Goal: Task Accomplishment & Management: Manage account settings

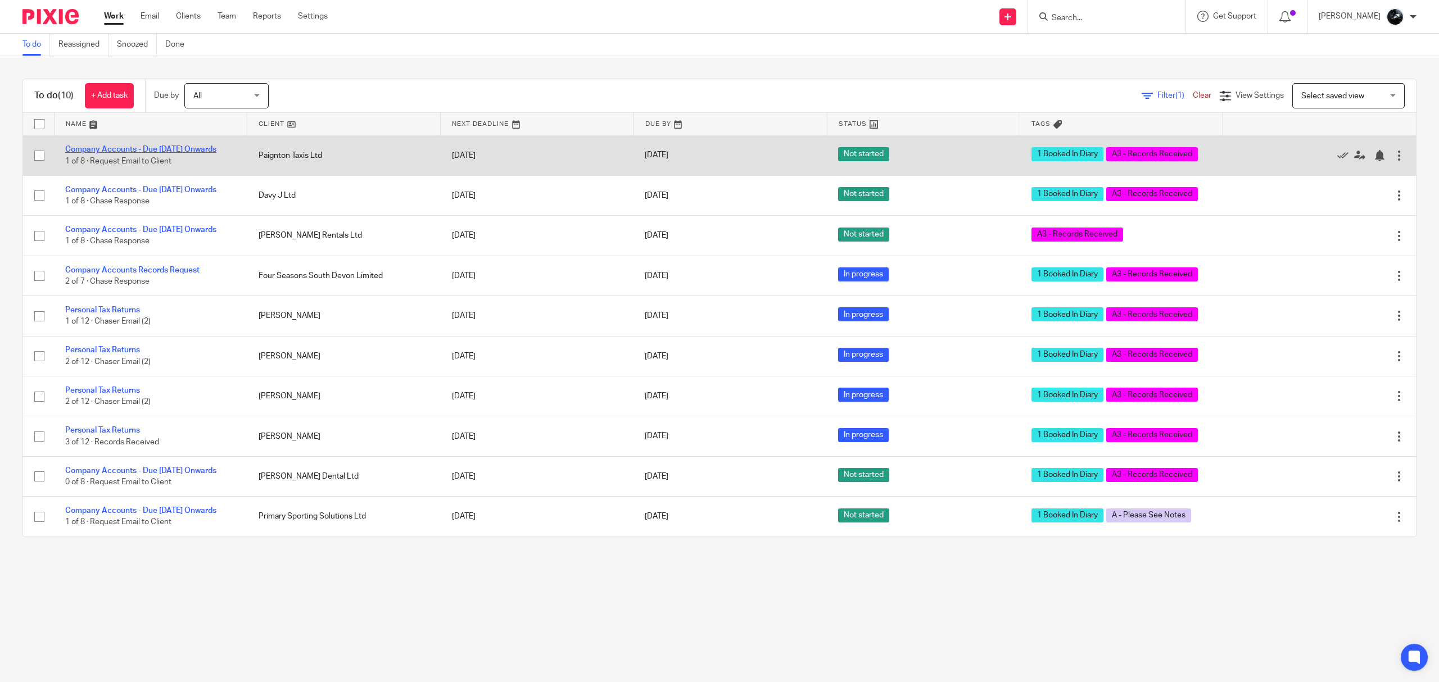
click at [188, 147] on link "Company Accounts - Due [DATE] Onwards" at bounding box center [140, 150] width 151 height 8
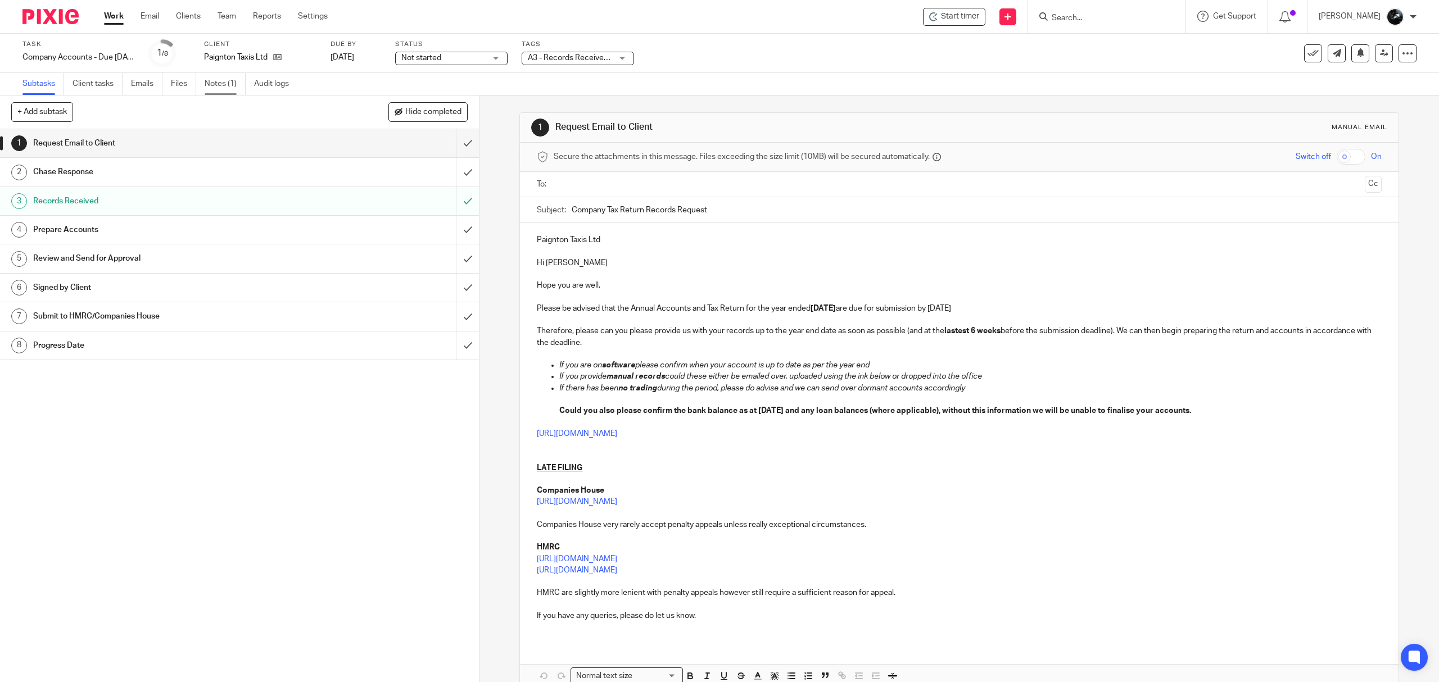
click at [216, 79] on link "Notes (1)" at bounding box center [225, 84] width 41 height 22
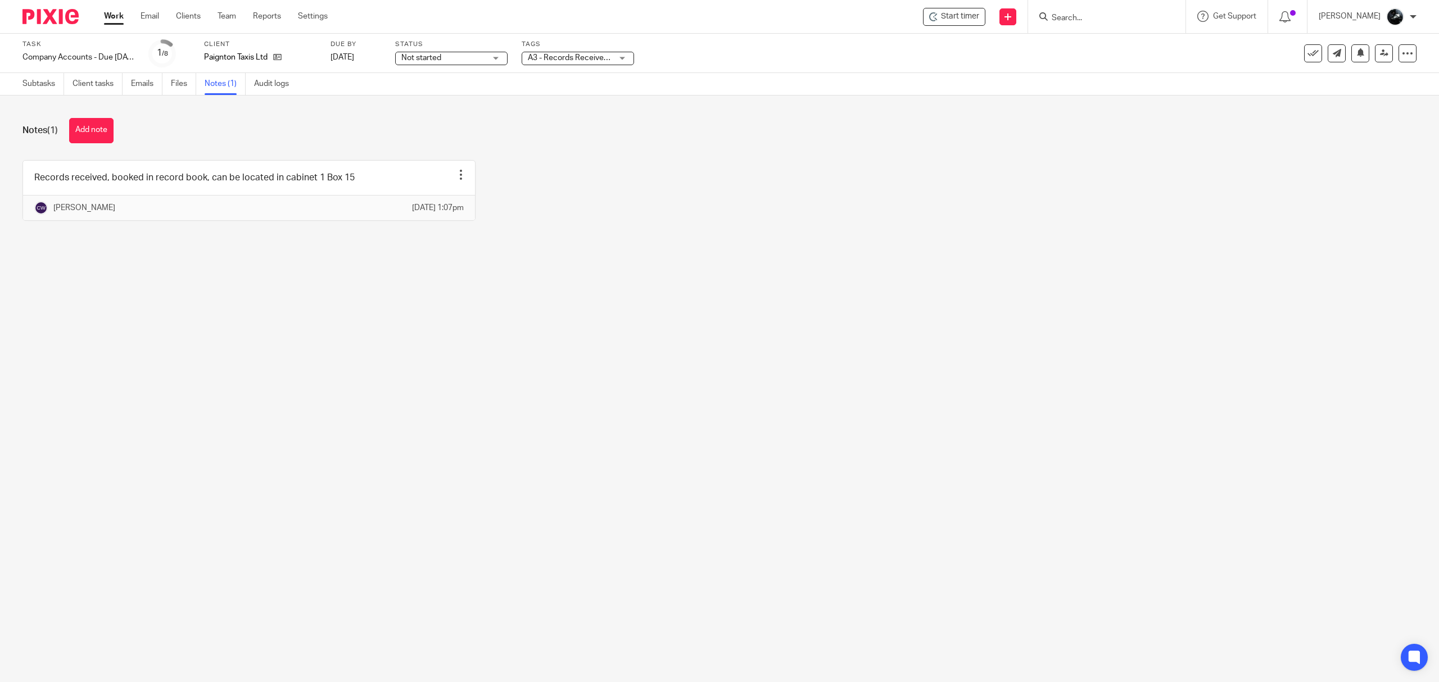
click at [48, 20] on img at bounding box center [50, 16] width 56 height 15
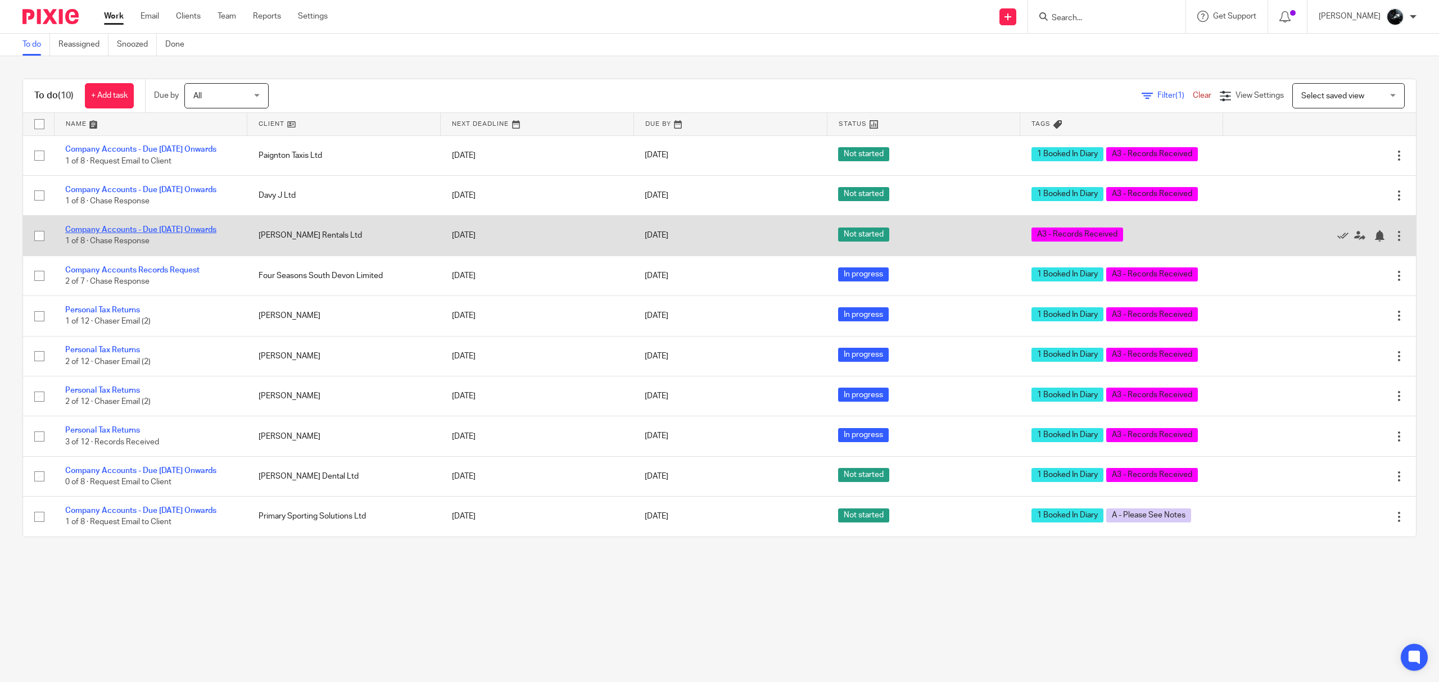
click at [154, 234] on link "Company Accounts - Due [DATE] Onwards" at bounding box center [140, 230] width 151 height 8
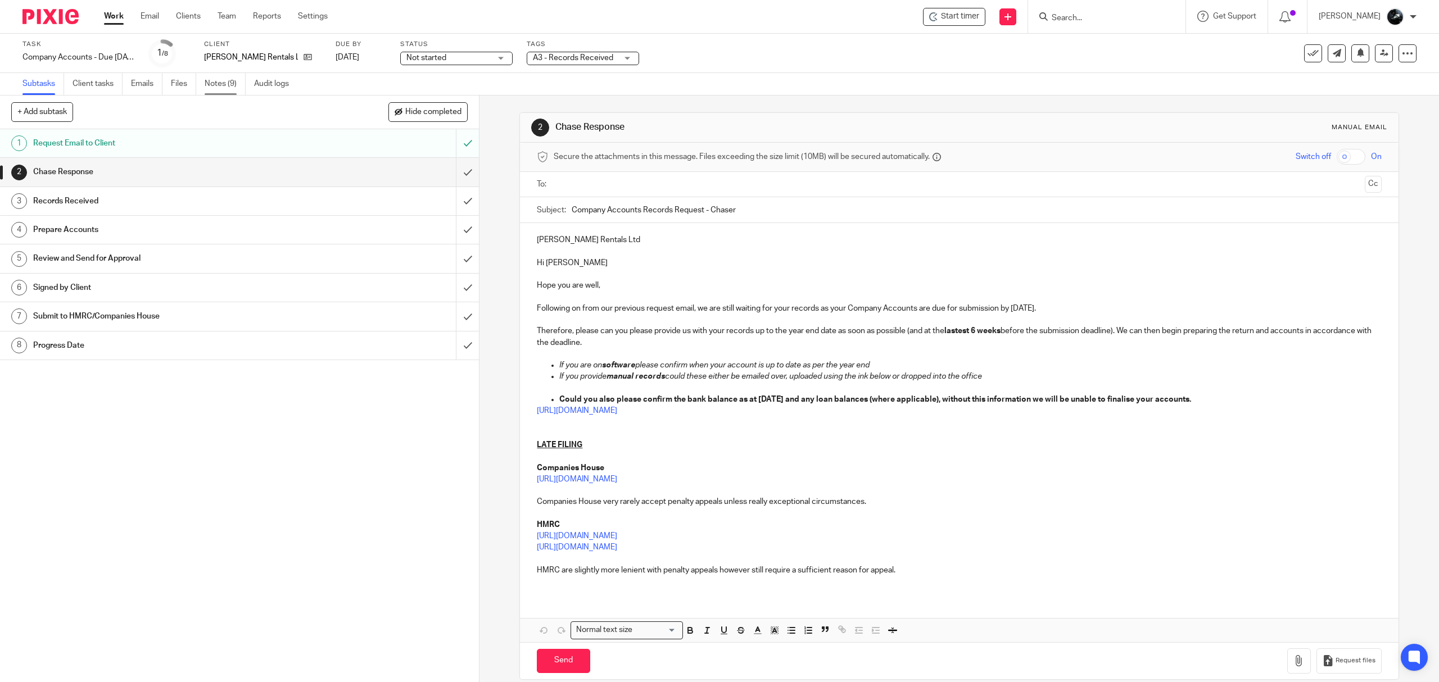
click at [208, 81] on link "Notes (9)" at bounding box center [225, 84] width 41 height 22
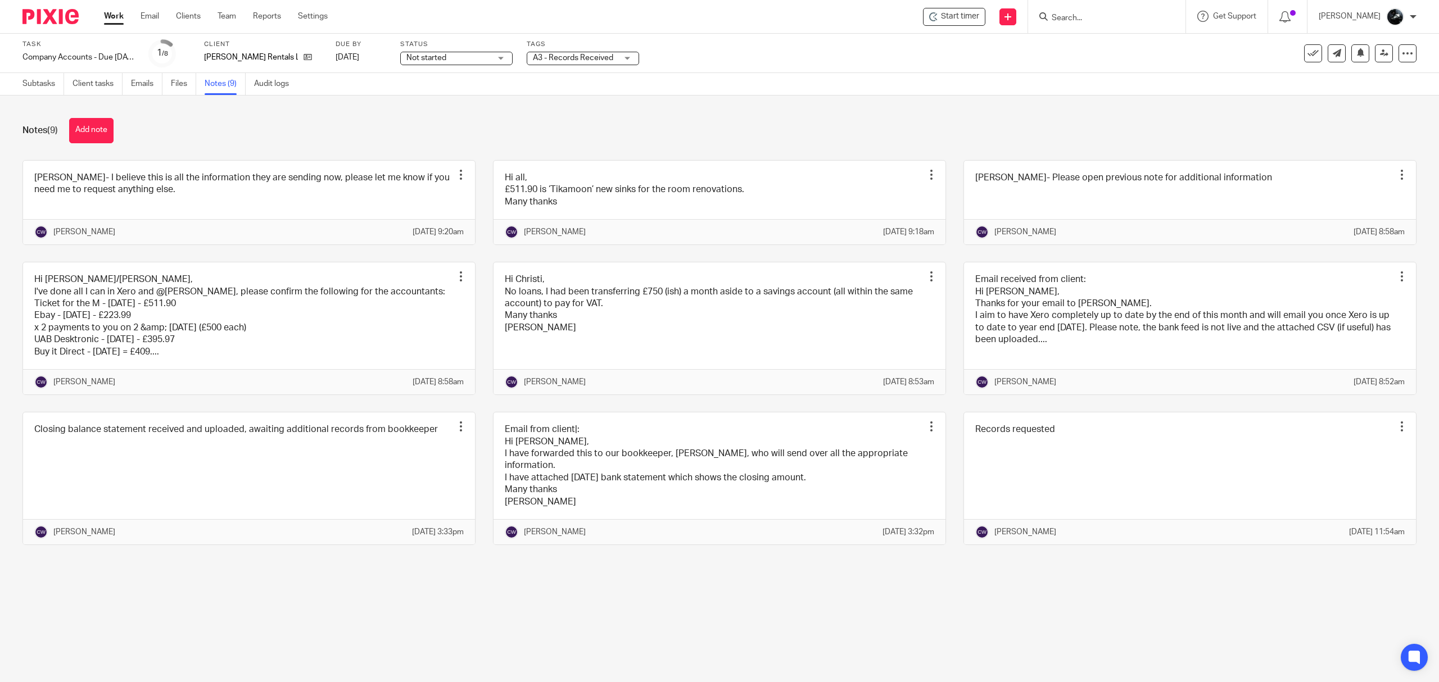
click at [570, 55] on span "A3 - Records Received" at bounding box center [573, 58] width 80 height 8
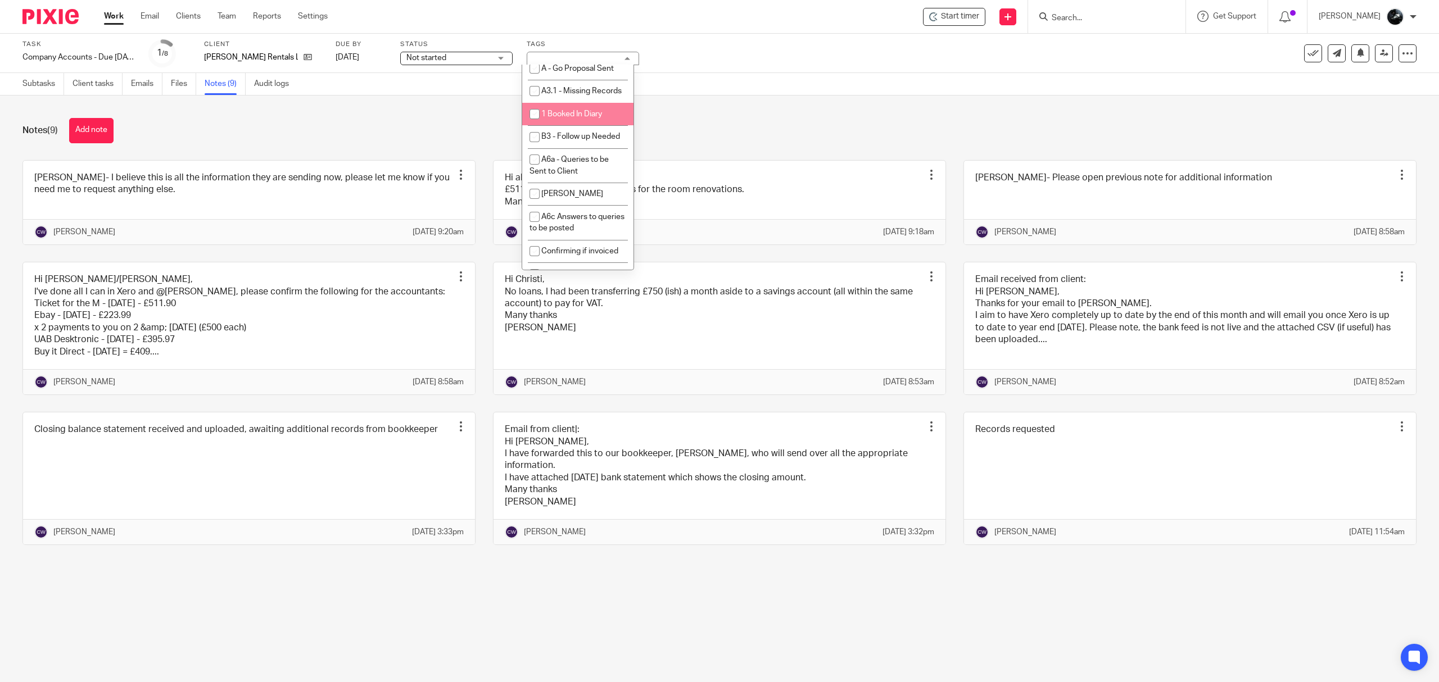
click at [565, 126] on li "1 Booked In Diary" at bounding box center [577, 114] width 111 height 23
checkbox input "true"
click at [1144, 25] on div at bounding box center [1106, 16] width 157 height 33
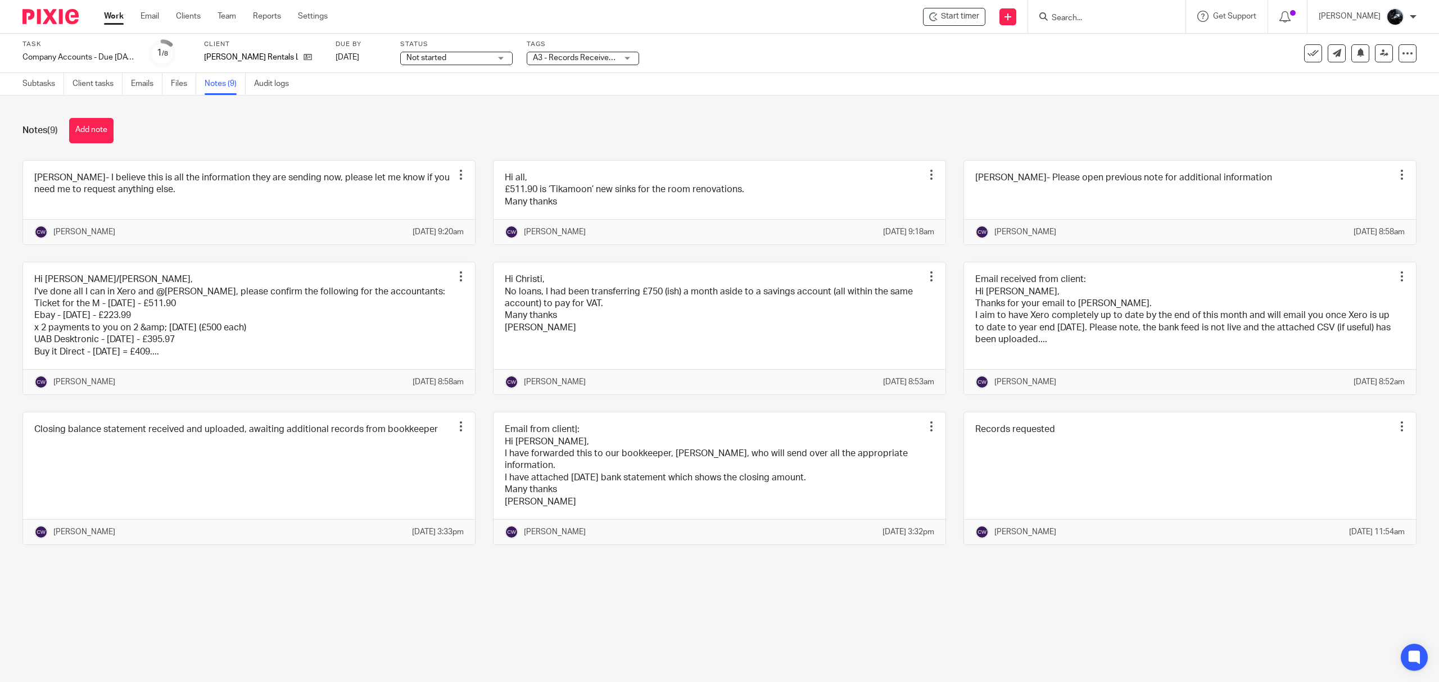
click at [1118, 18] on input "Search" at bounding box center [1100, 18] width 101 height 10
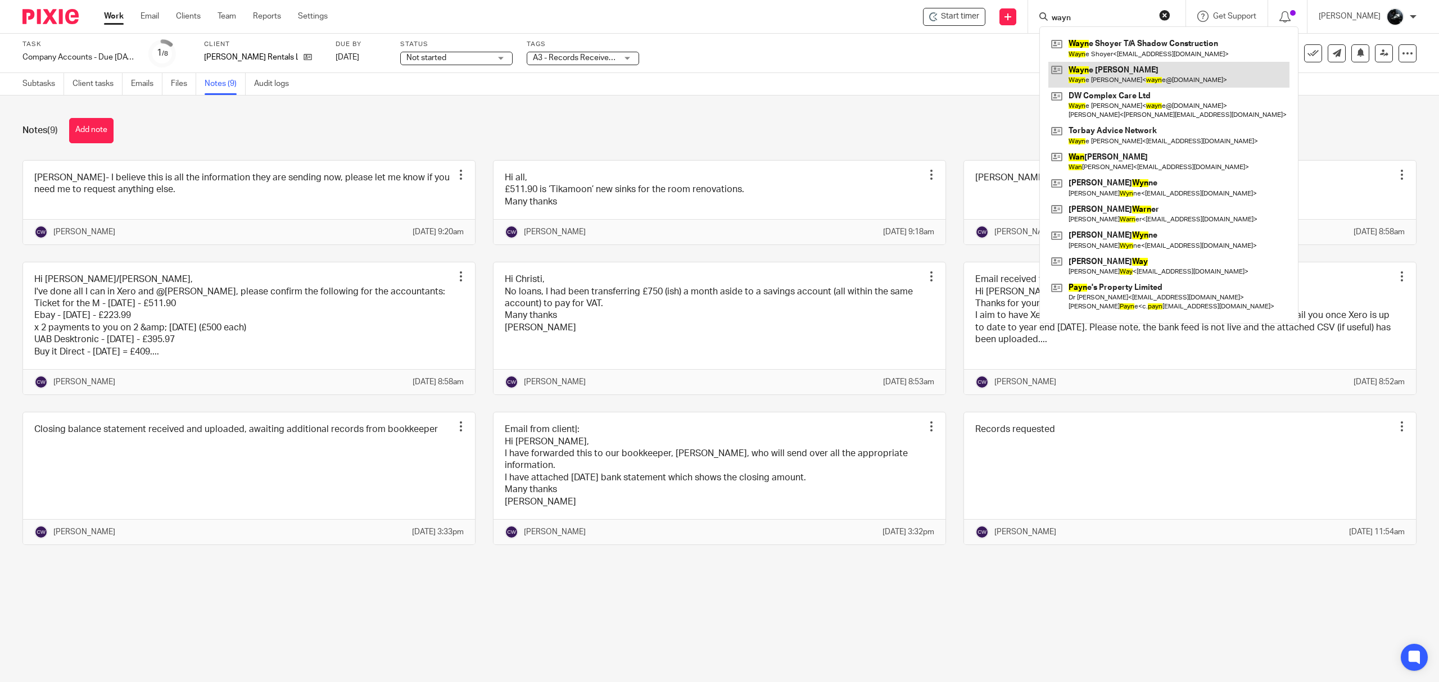
type input "wayn"
click at [1167, 72] on link at bounding box center [1168, 75] width 241 height 26
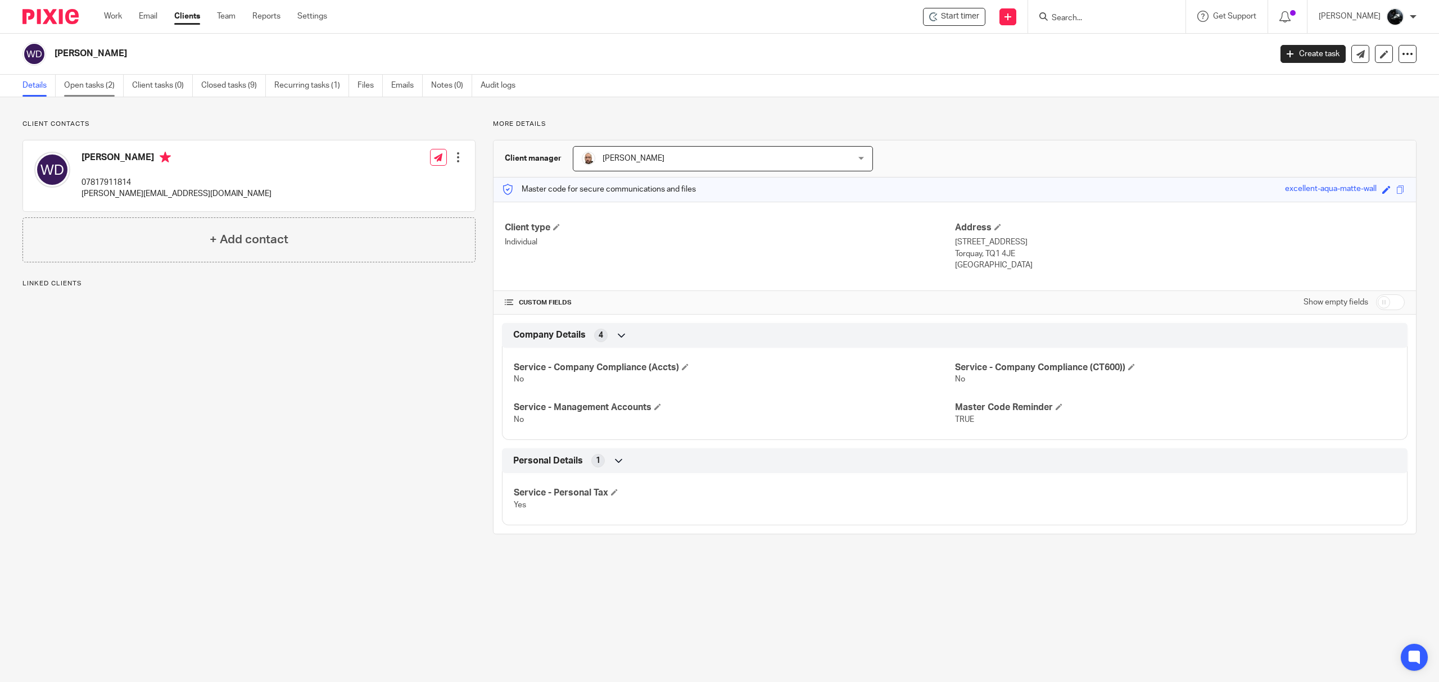
click at [92, 88] on link "Open tasks (2)" at bounding box center [94, 86] width 60 height 22
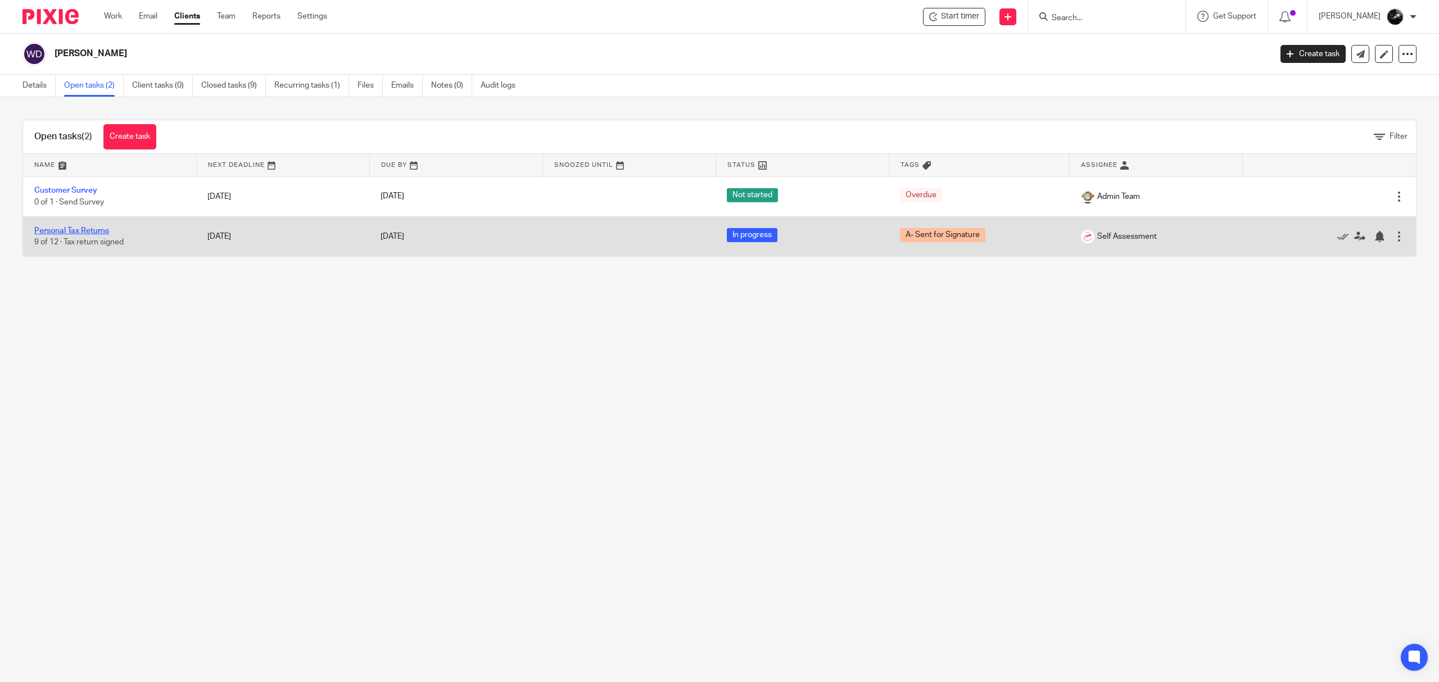
click at [65, 229] on link "Personal Tax Returns" at bounding box center [71, 231] width 75 height 8
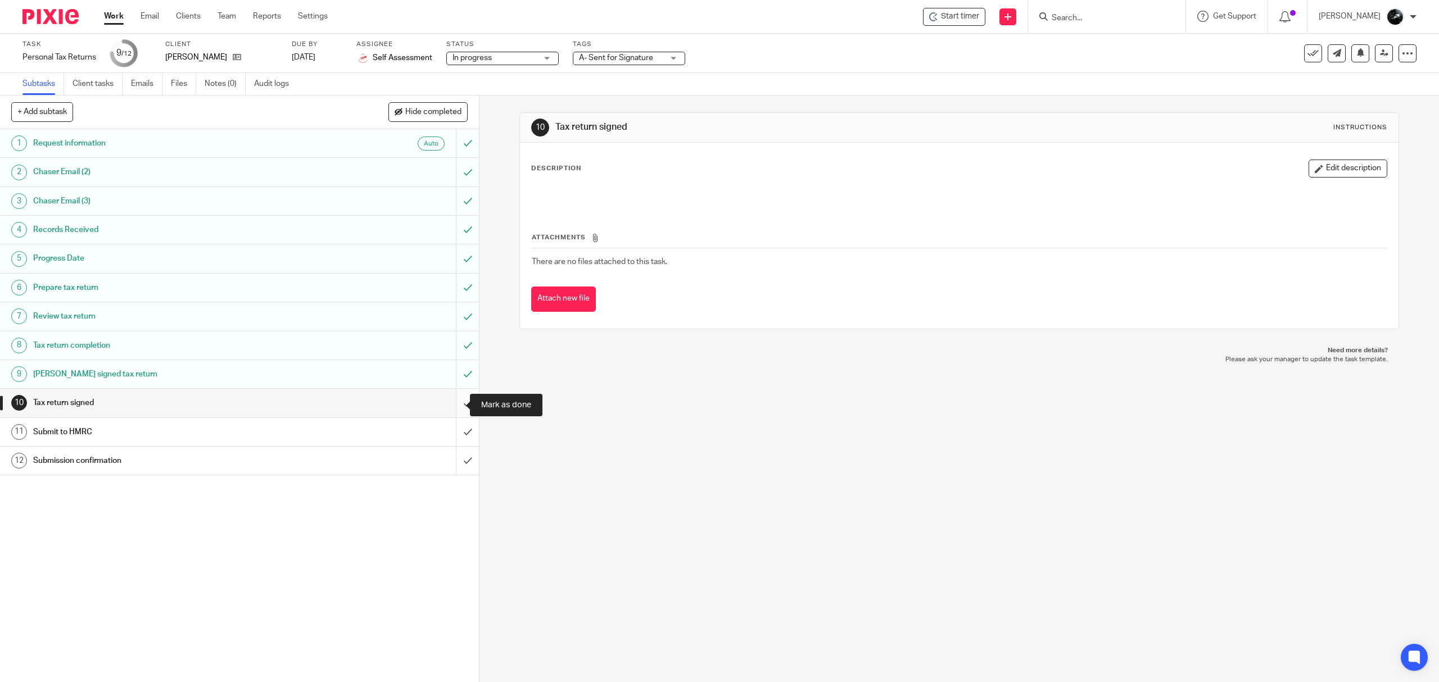
click at [454, 403] on input "submit" at bounding box center [239, 403] width 479 height 28
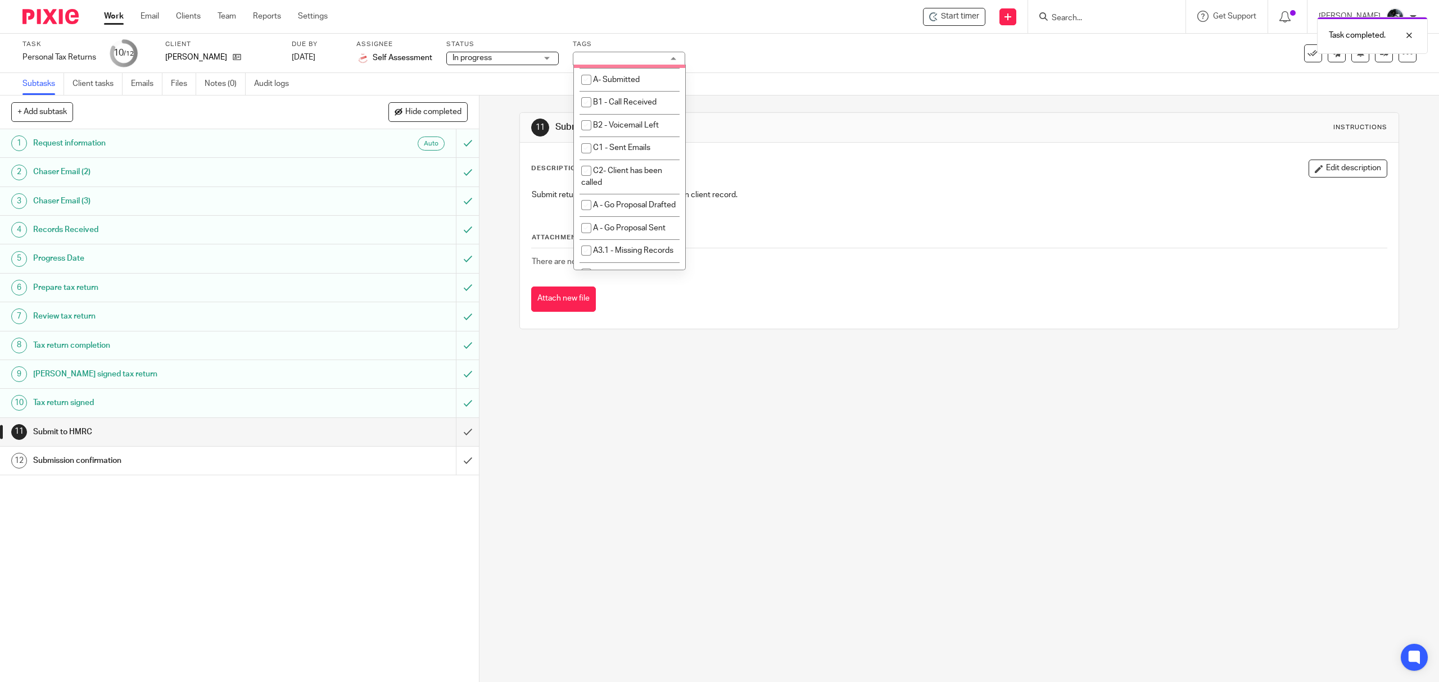
scroll to position [749, 0]
click at [639, 59] on li "A- To Be Submitted" at bounding box center [629, 47] width 111 height 23
checkbox input "true"
click at [646, 13] on li "A- Sent for Signature" at bounding box center [629, 1] width 111 height 23
checkbox input "false"
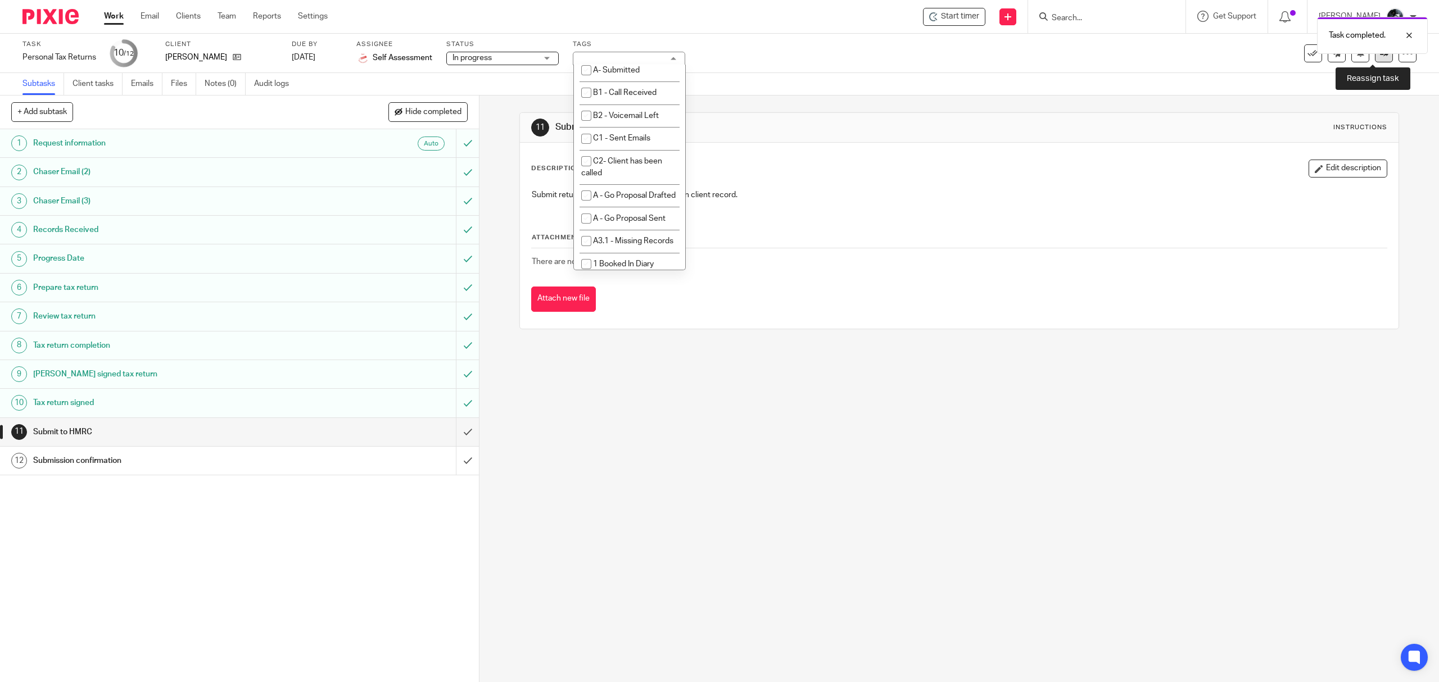
click at [1380, 55] on icon at bounding box center [1384, 53] width 8 height 8
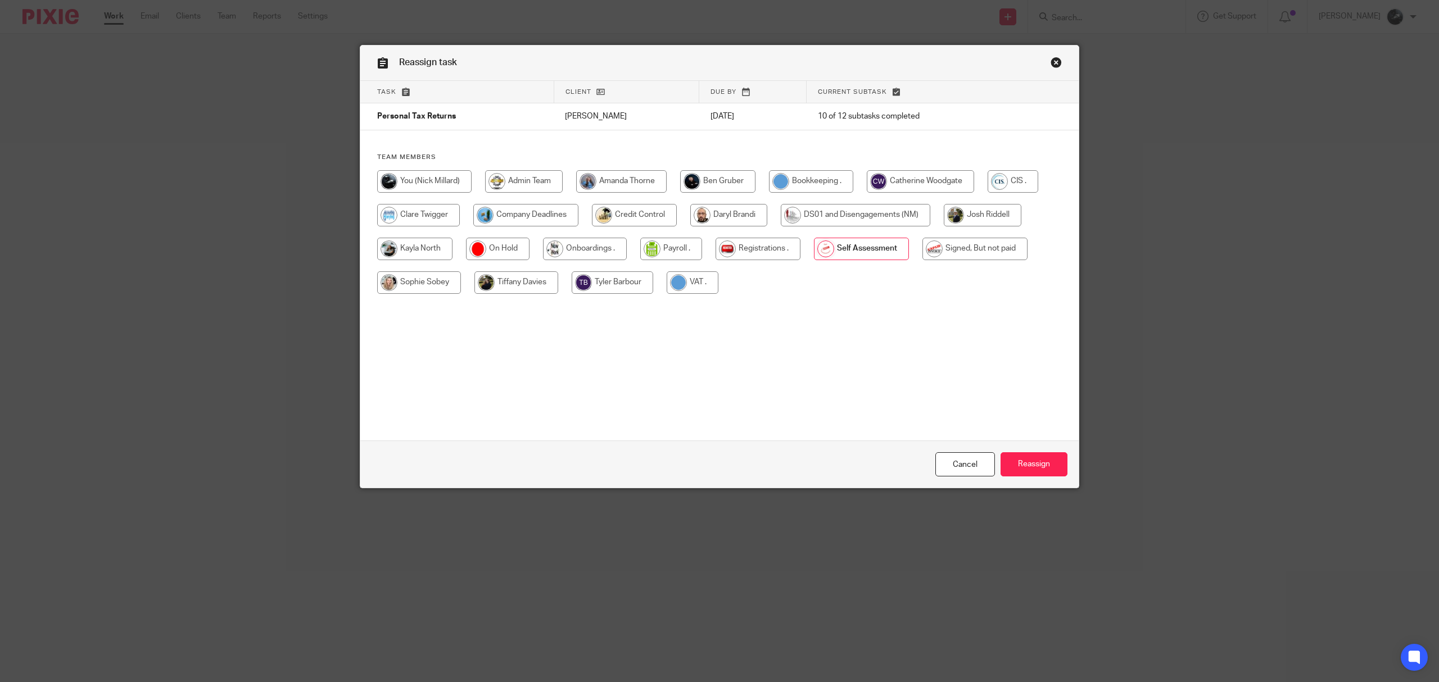
click at [951, 254] on input "radio" at bounding box center [974, 249] width 105 height 22
radio input "true"
click at [1043, 464] on input "Reassign" at bounding box center [1033, 464] width 67 height 24
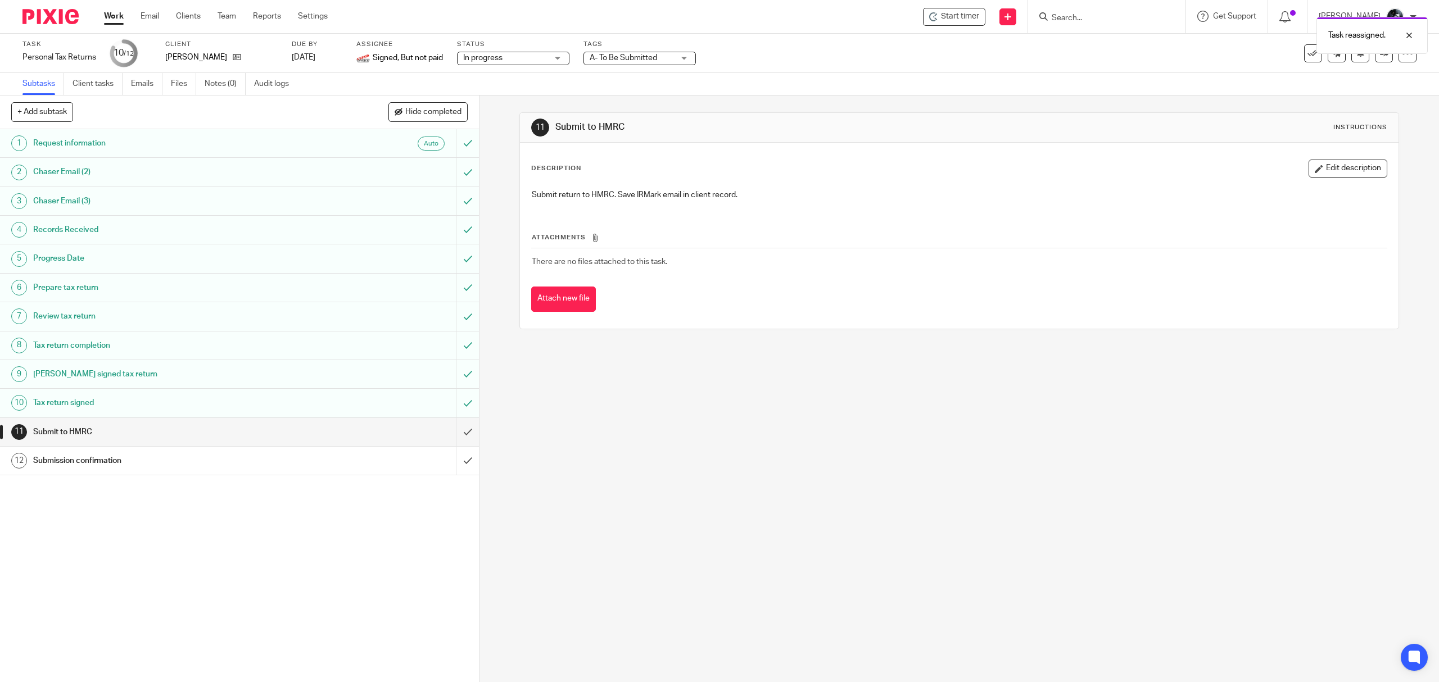
click at [64, 16] on img at bounding box center [50, 16] width 56 height 15
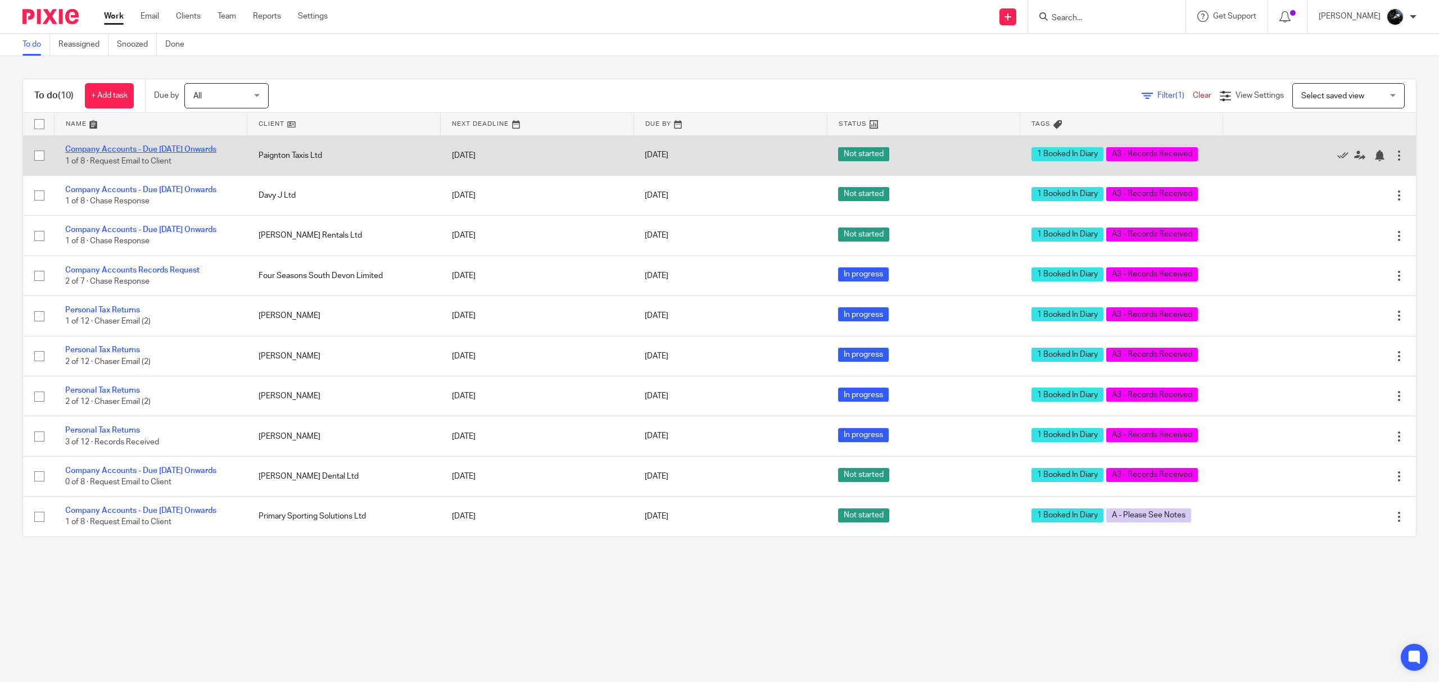
click at [118, 147] on link "Company Accounts - Due 1st May 2023 Onwards" at bounding box center [140, 150] width 151 height 8
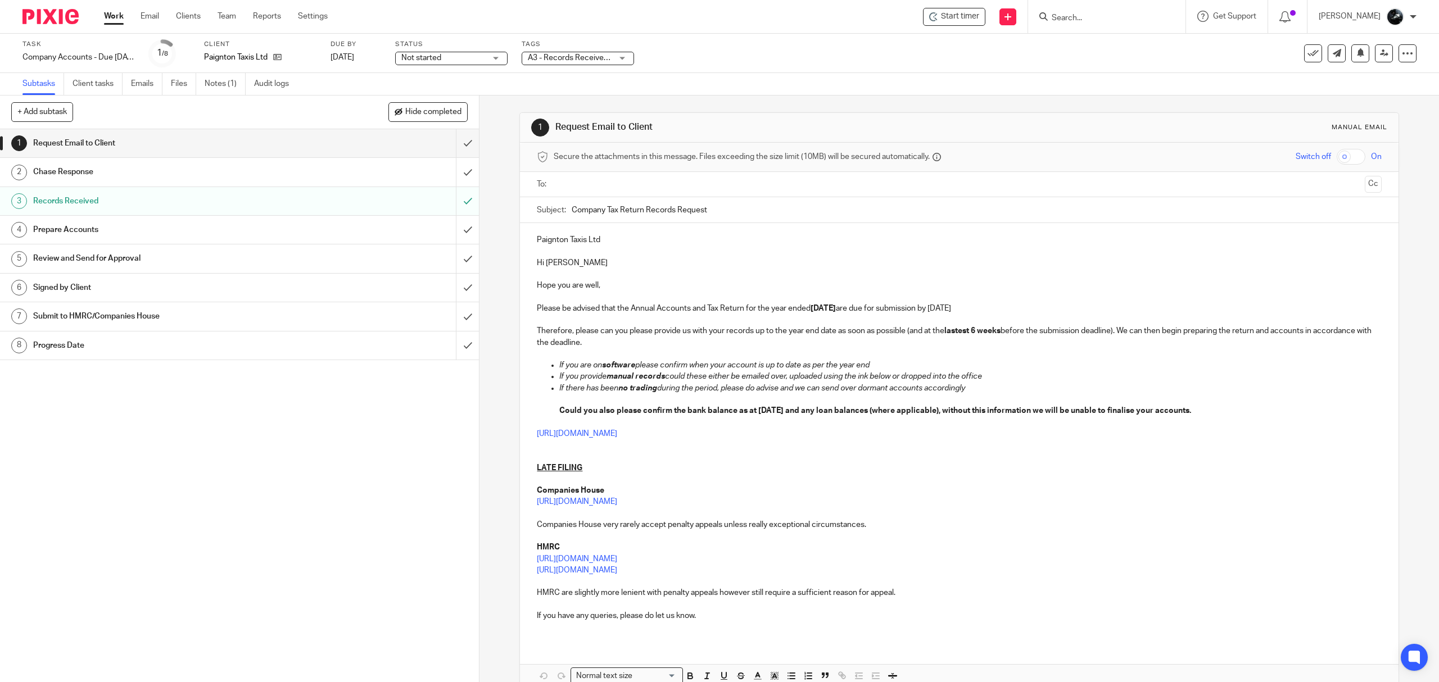
click at [205, 84] on ul "Subtasks Client tasks Emails Files Notes (1) Audit logs" at bounding box center [163, 84] width 283 height 22
click at [229, 84] on link "Notes (1)" at bounding box center [225, 84] width 41 height 22
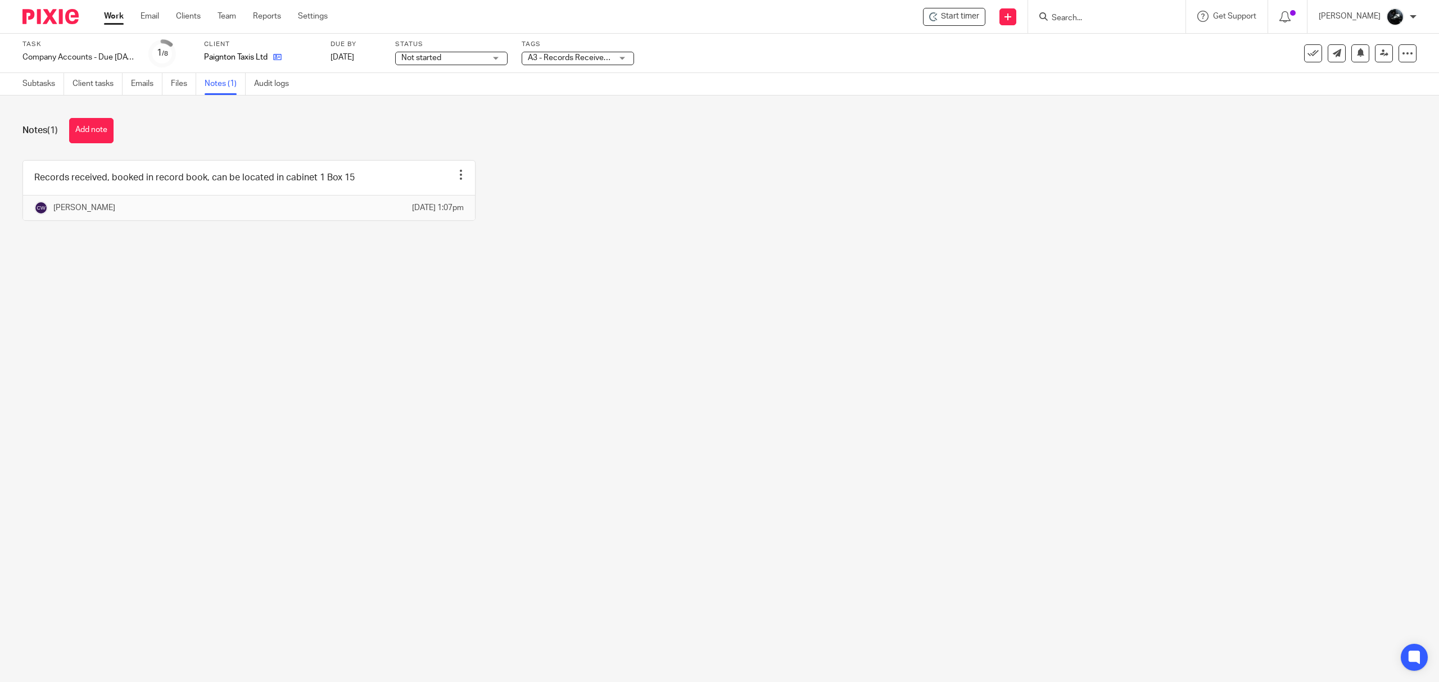
click at [272, 55] on link at bounding box center [274, 57] width 14 height 11
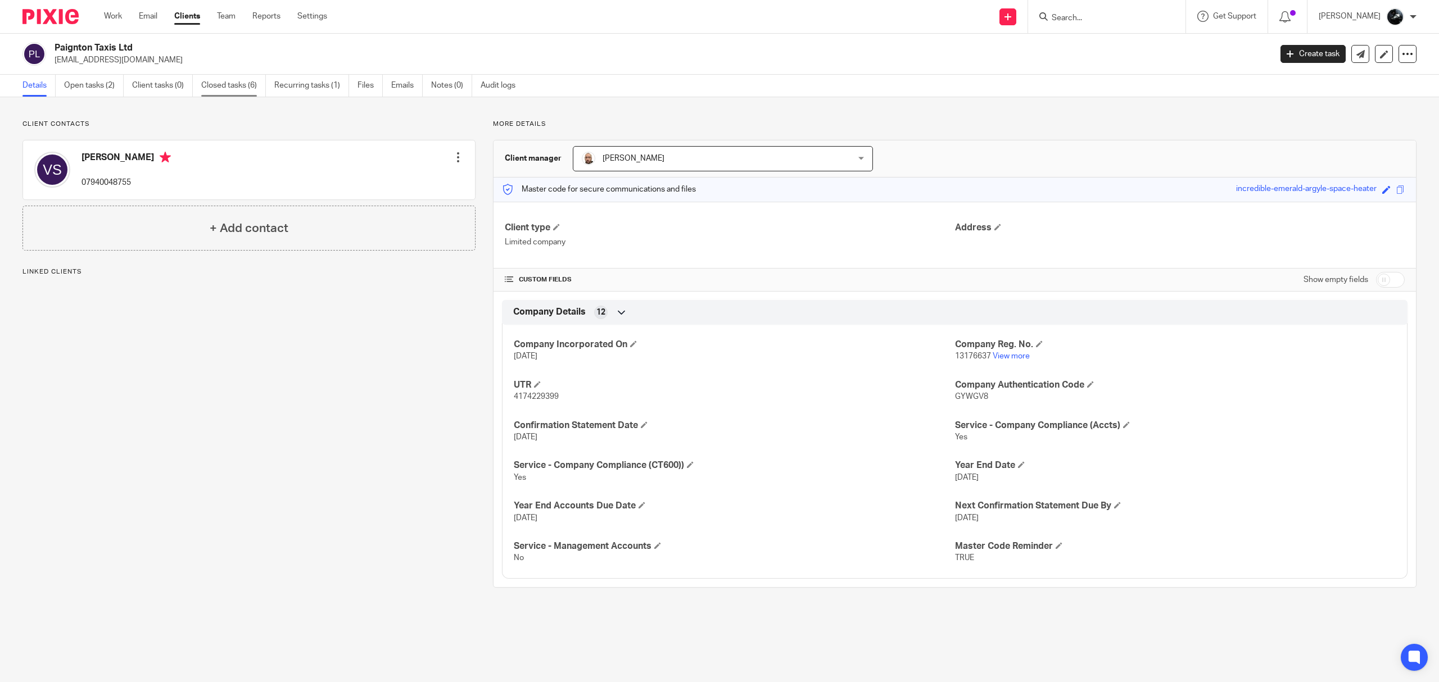
click at [219, 82] on link "Closed tasks (6)" at bounding box center [233, 86] width 65 height 22
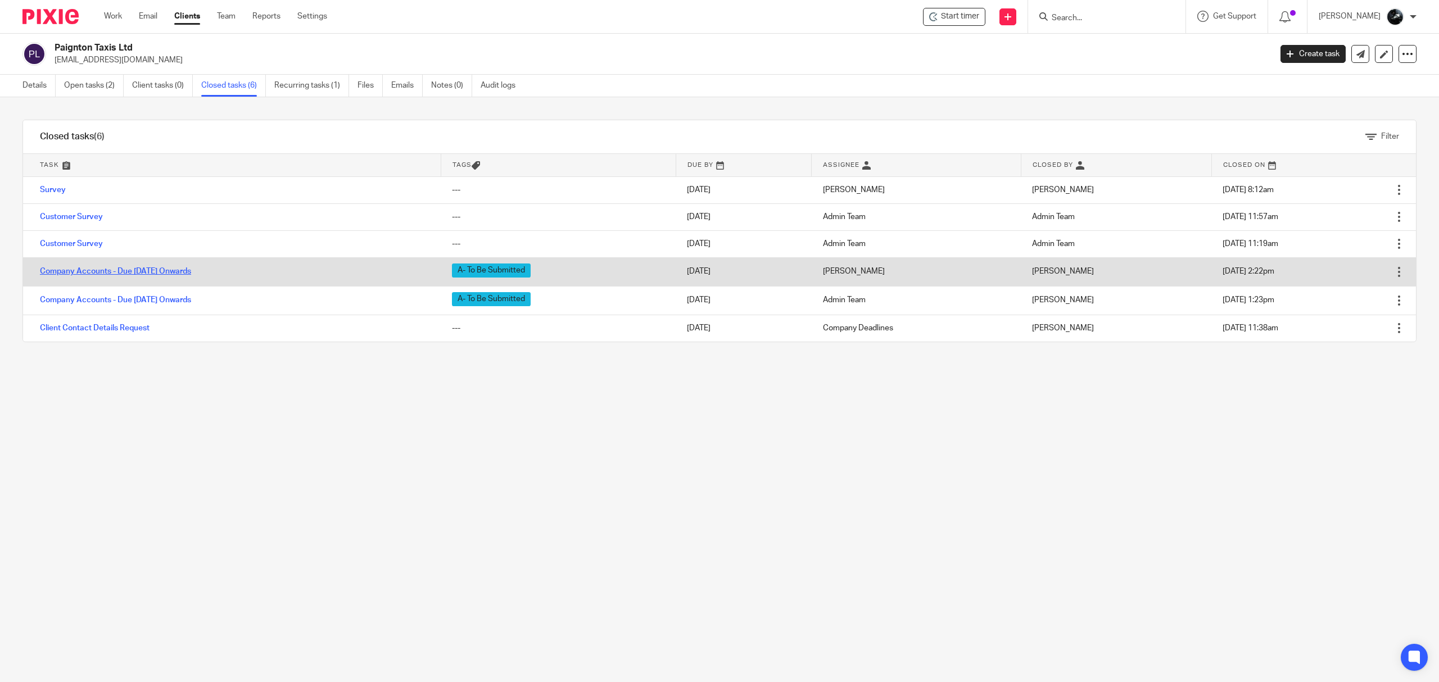
click at [152, 270] on link "Company Accounts - Due [DATE] Onwards" at bounding box center [115, 271] width 151 height 8
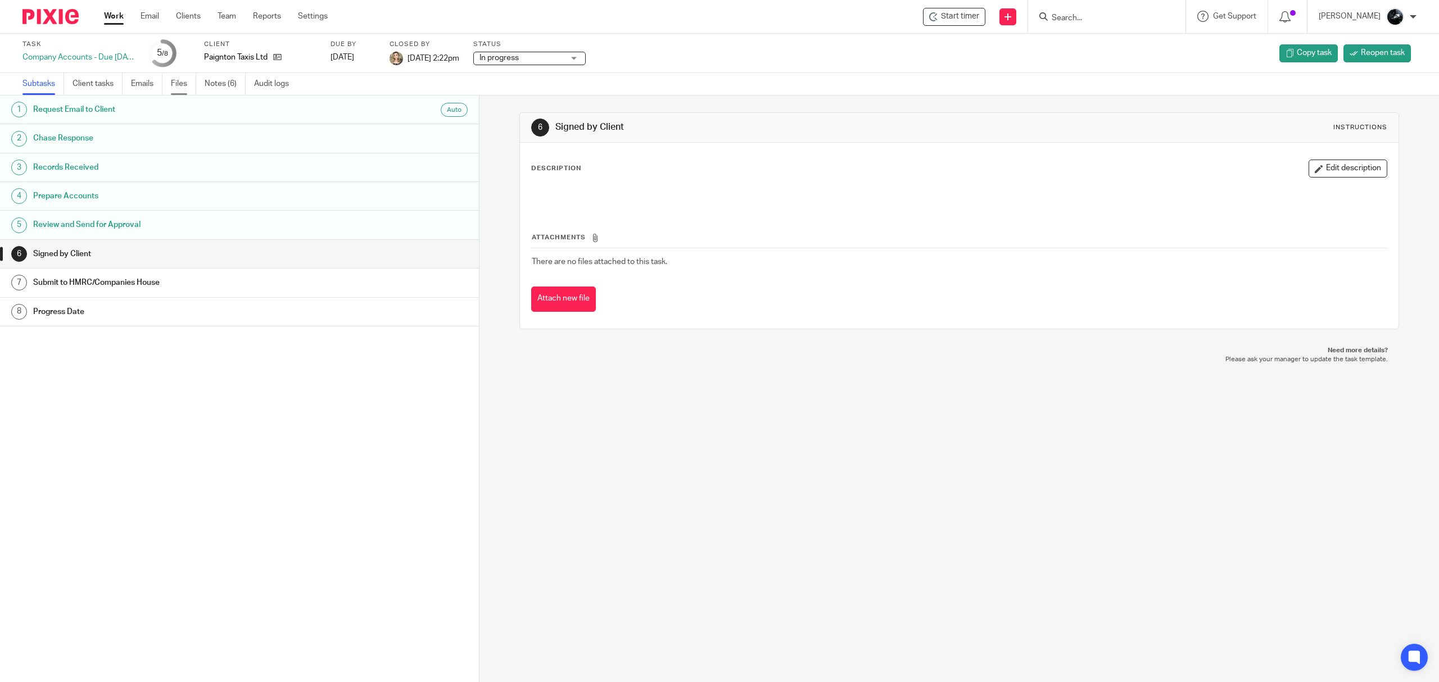
click at [183, 81] on link "Files" at bounding box center [183, 84] width 25 height 22
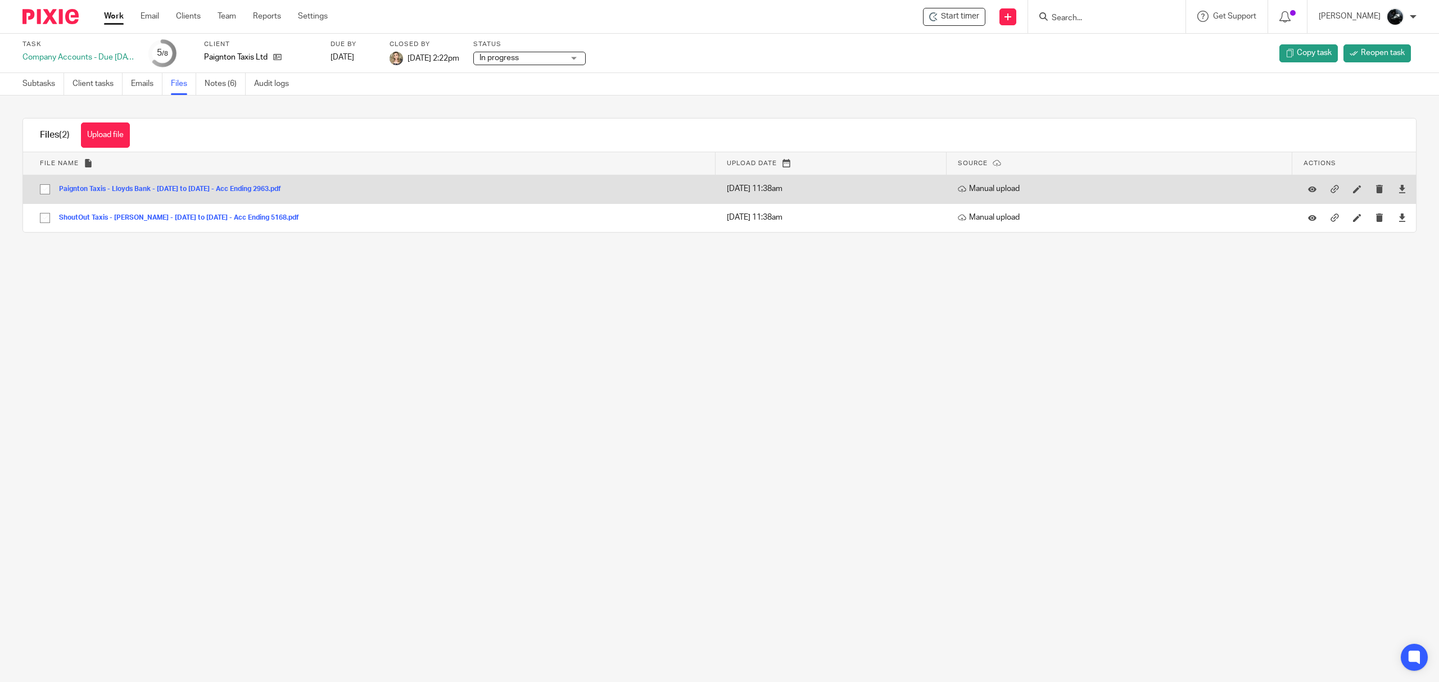
click at [262, 185] on button "Paignton Taxis - Lloyds Bank - [DATE] to [DATE] - Acc Ending 2963.pdf" at bounding box center [174, 189] width 230 height 8
